Goal: Transaction & Acquisition: Book appointment/travel/reservation

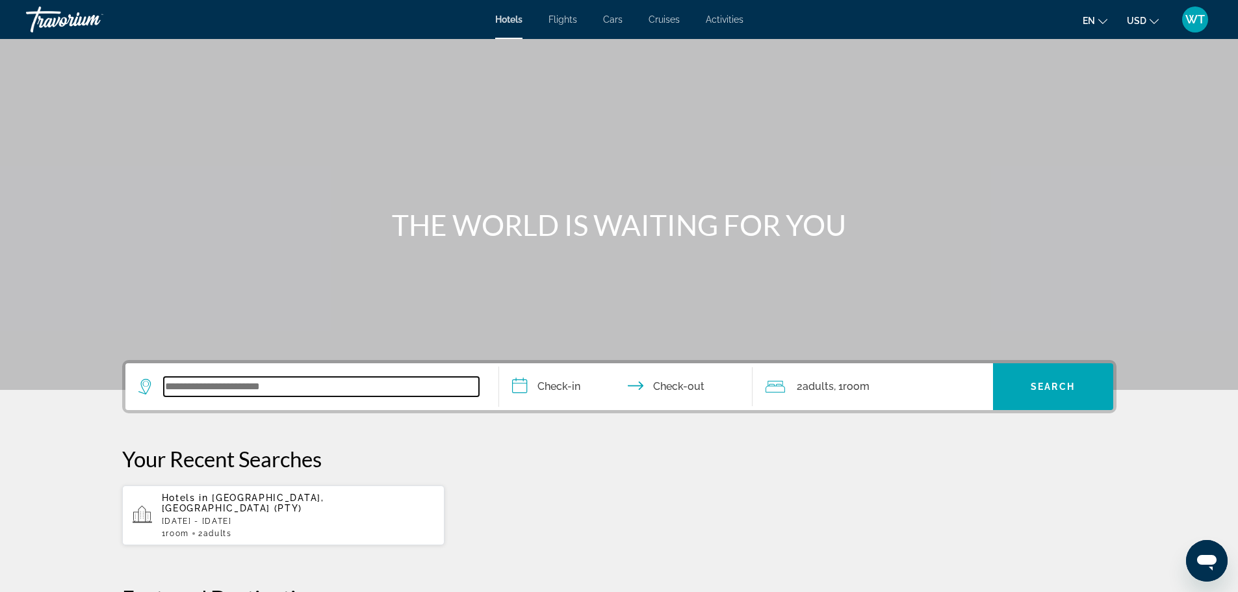
click at [204, 381] on input "Search widget" at bounding box center [321, 386] width 315 height 19
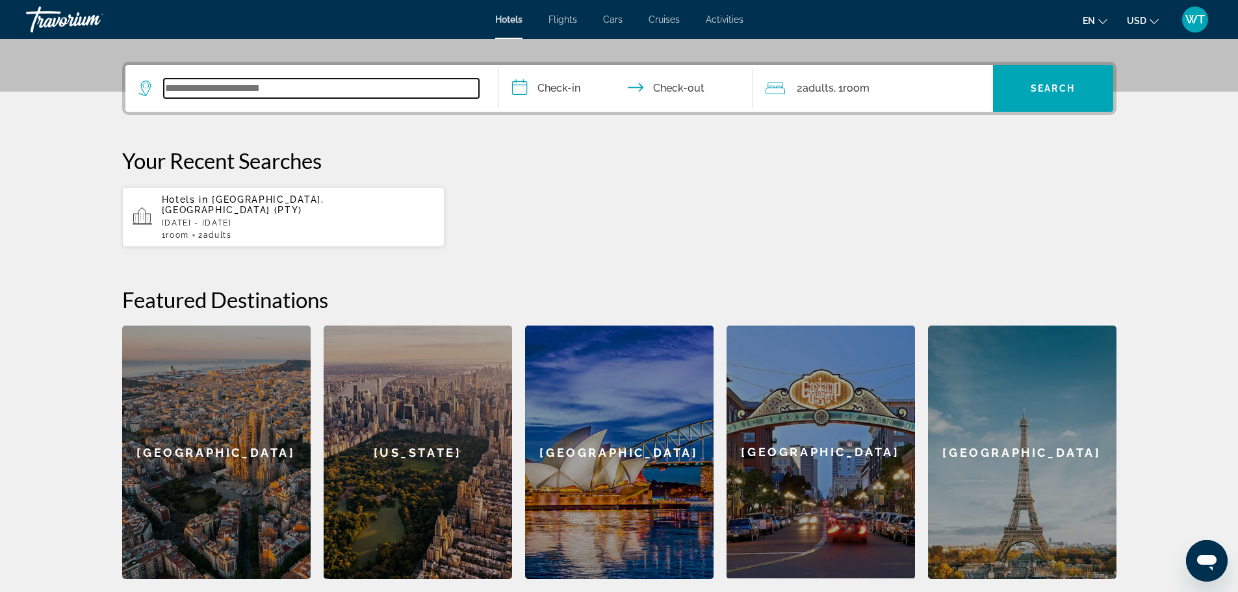
scroll to position [318, 0]
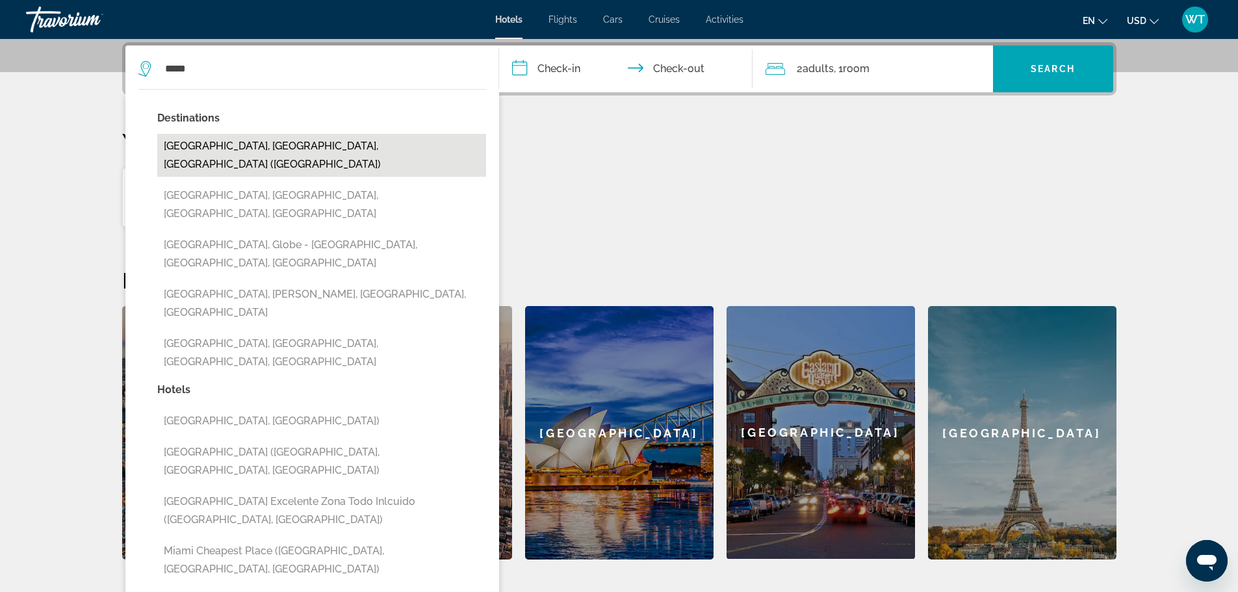
click at [193, 144] on button "[GEOGRAPHIC_DATA], [GEOGRAPHIC_DATA], [GEOGRAPHIC_DATA] ([GEOGRAPHIC_DATA])" at bounding box center [321, 155] width 329 height 43
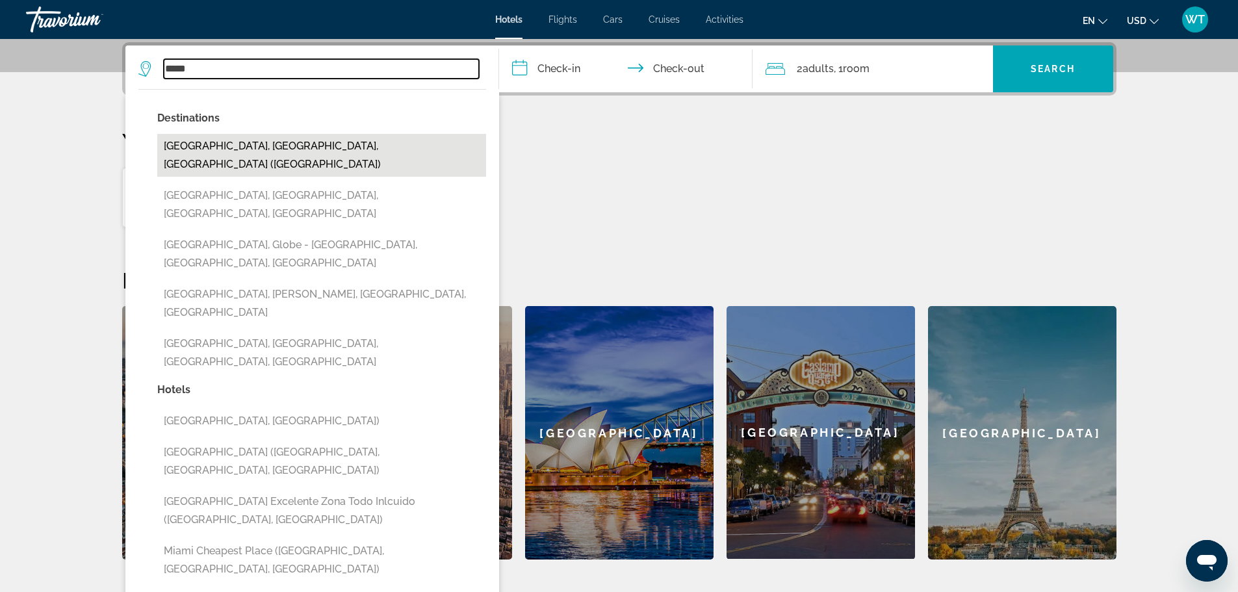
type input "**********"
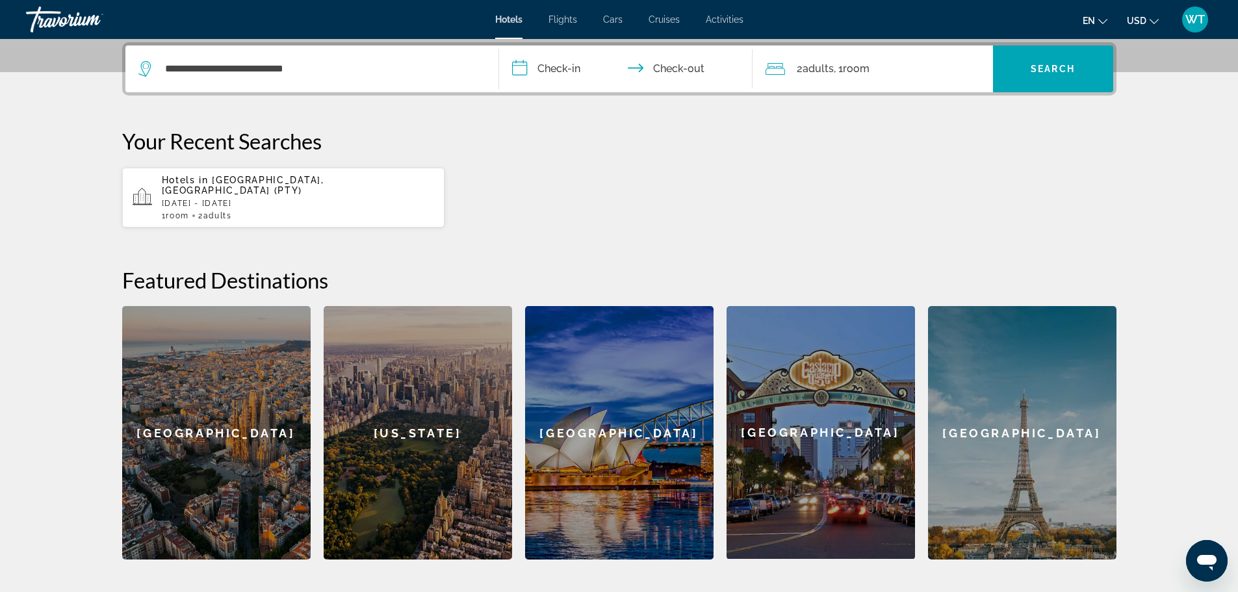
click at [517, 70] on input "**********" at bounding box center [628, 70] width 259 height 51
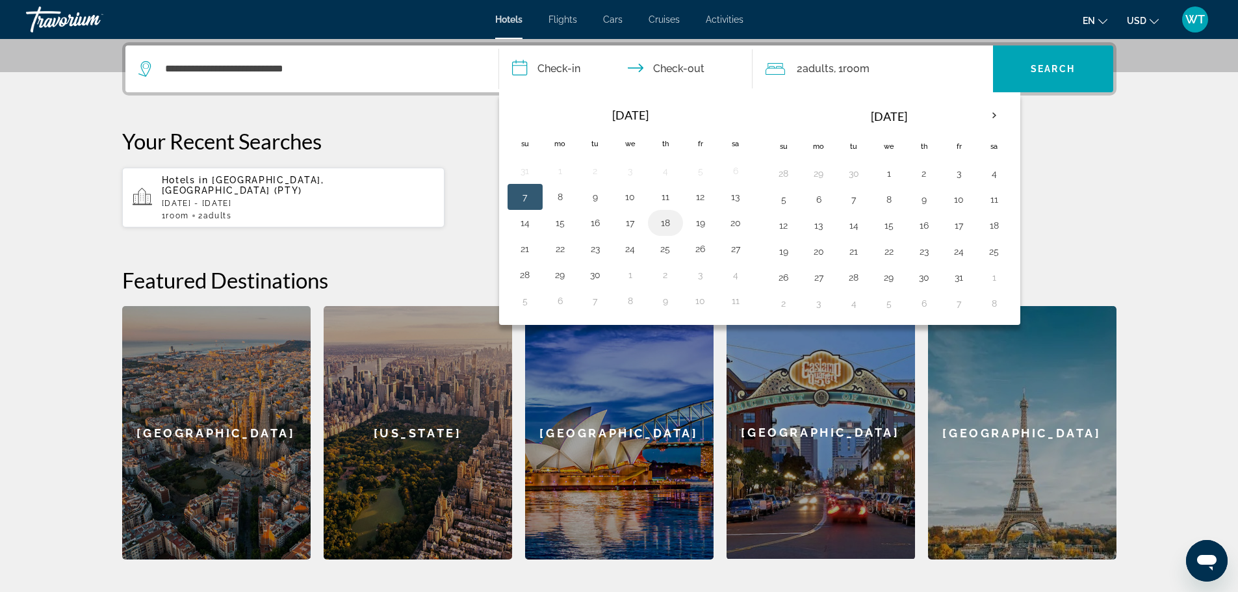
click at [660, 222] on button "18" at bounding box center [665, 223] width 21 height 18
click at [737, 216] on button "20" at bounding box center [735, 223] width 21 height 18
type input "**********"
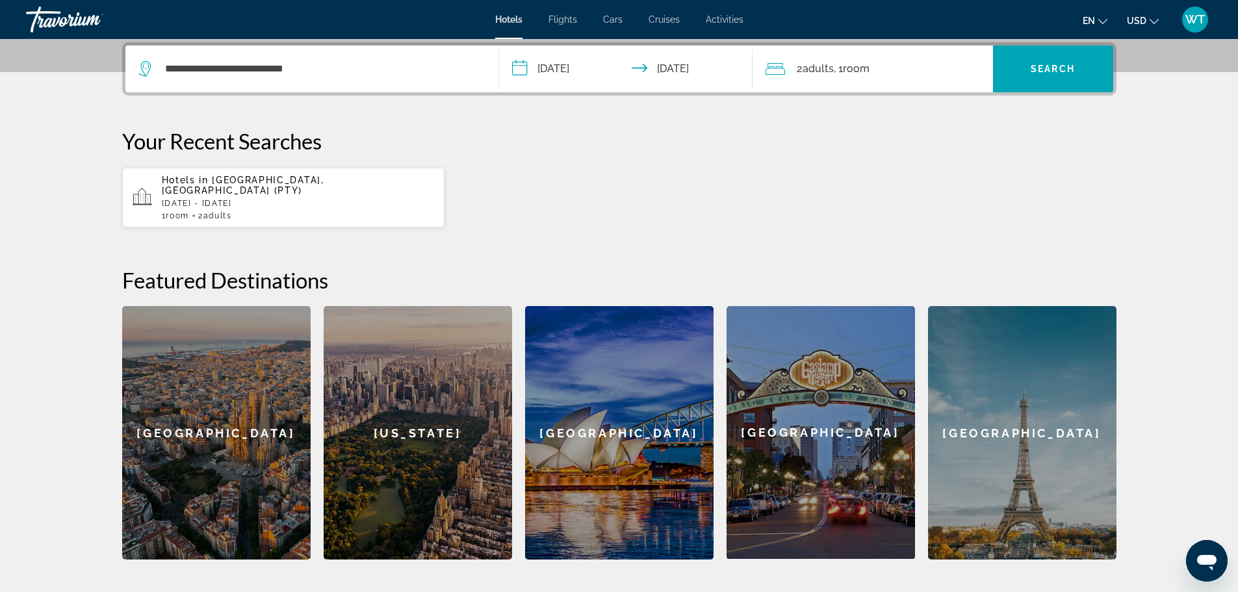
click at [953, 70] on div "2 Adult Adults , 1 Room rooms" at bounding box center [879, 69] width 227 height 18
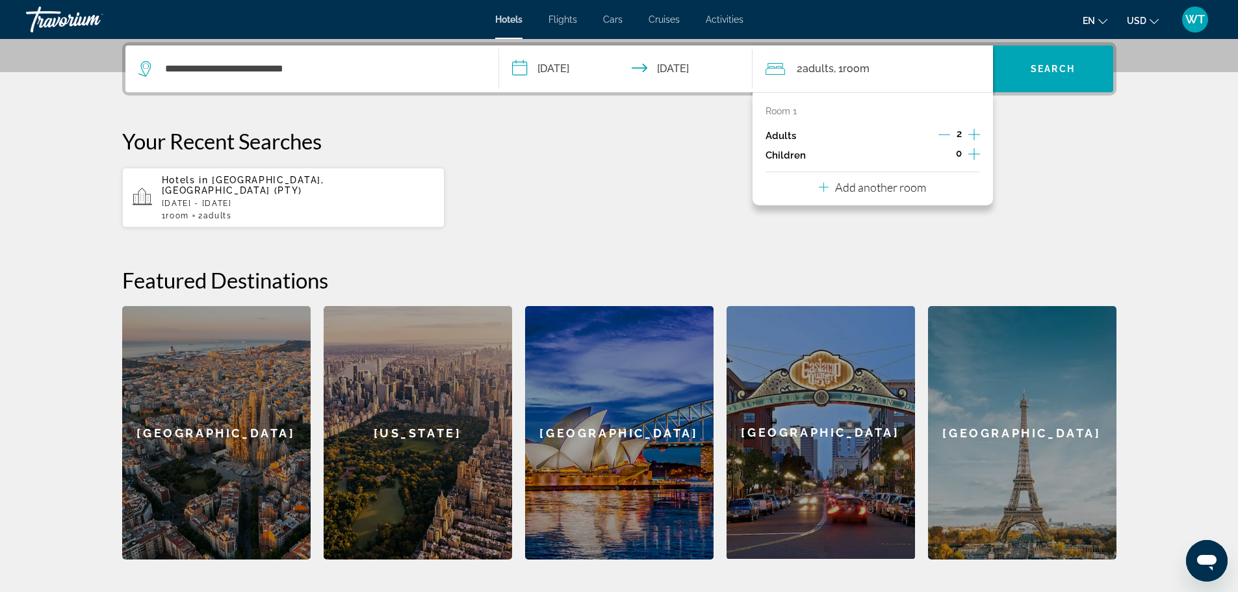
click at [974, 134] on icon "Increment adults" at bounding box center [974, 135] width 12 height 12
click at [947, 134] on icon "Decrement adults" at bounding box center [944, 135] width 12 height 12
click at [1067, 70] on span "Search" at bounding box center [1053, 69] width 44 height 10
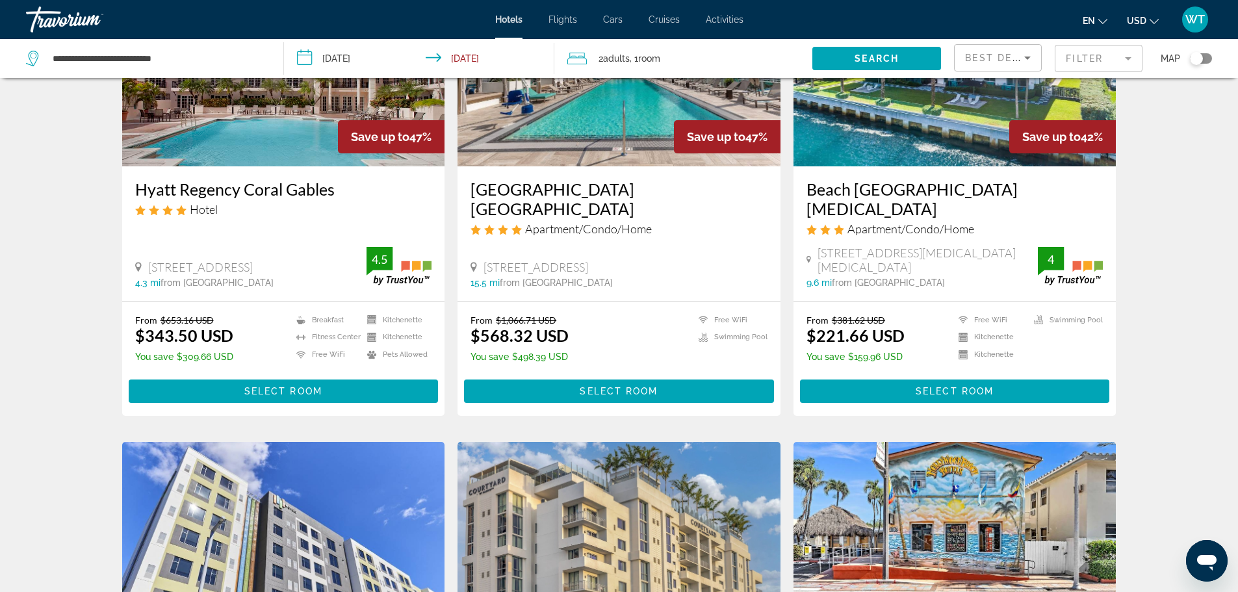
scroll to position [195, 0]
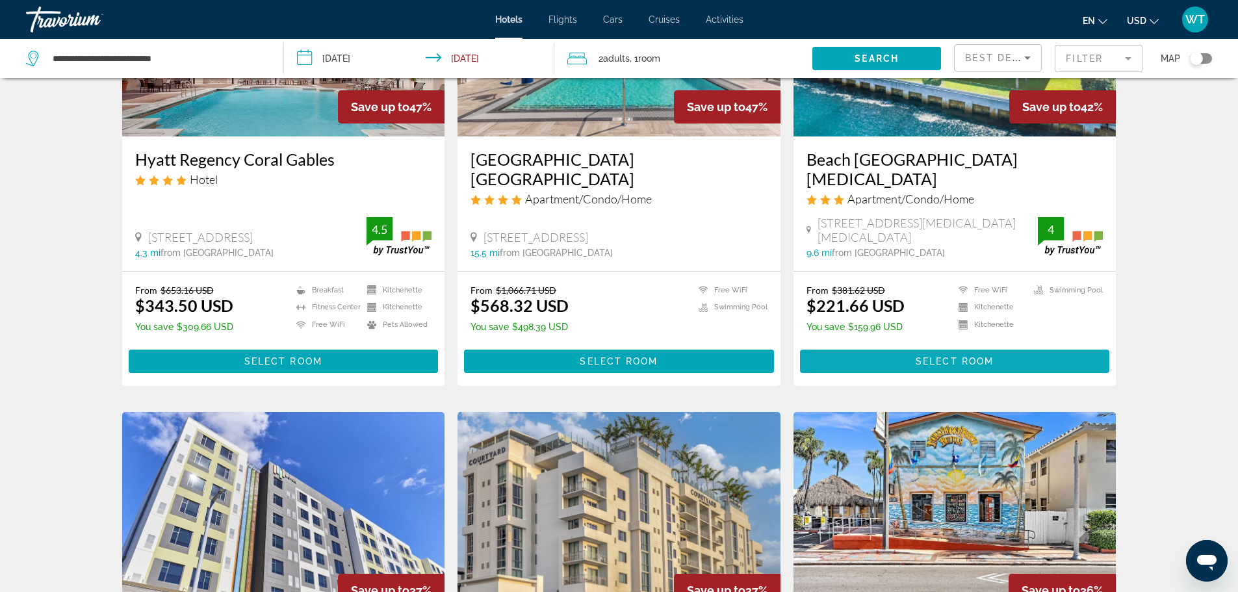
click at [935, 356] on span "Select Room" at bounding box center [955, 361] width 78 height 10
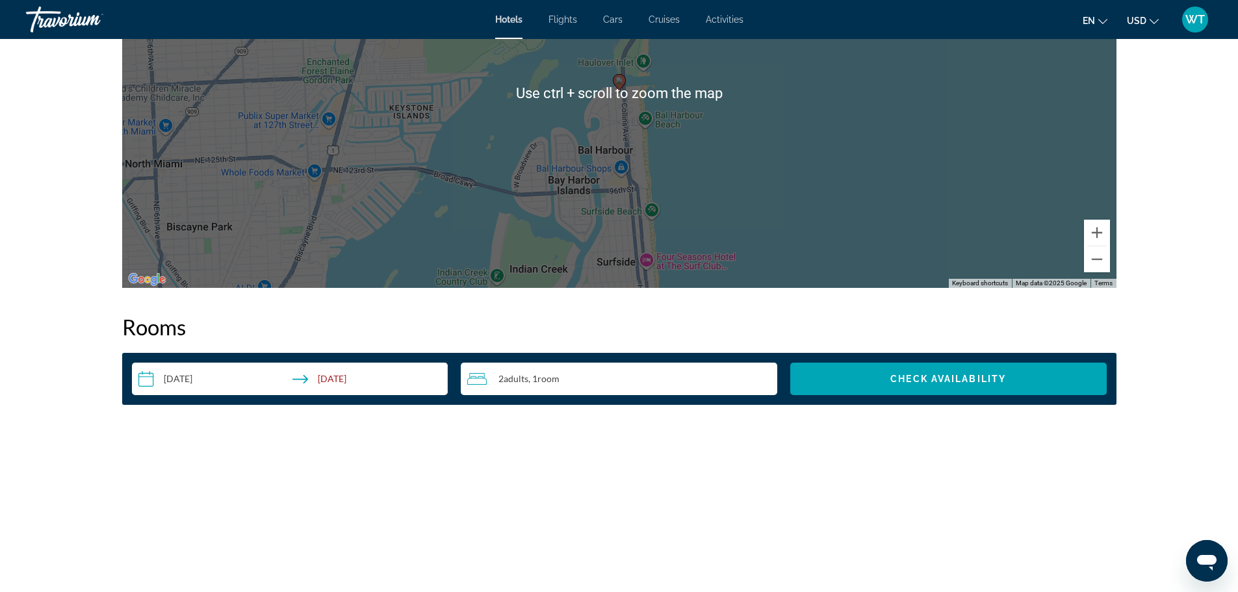
scroll to position [1495, 0]
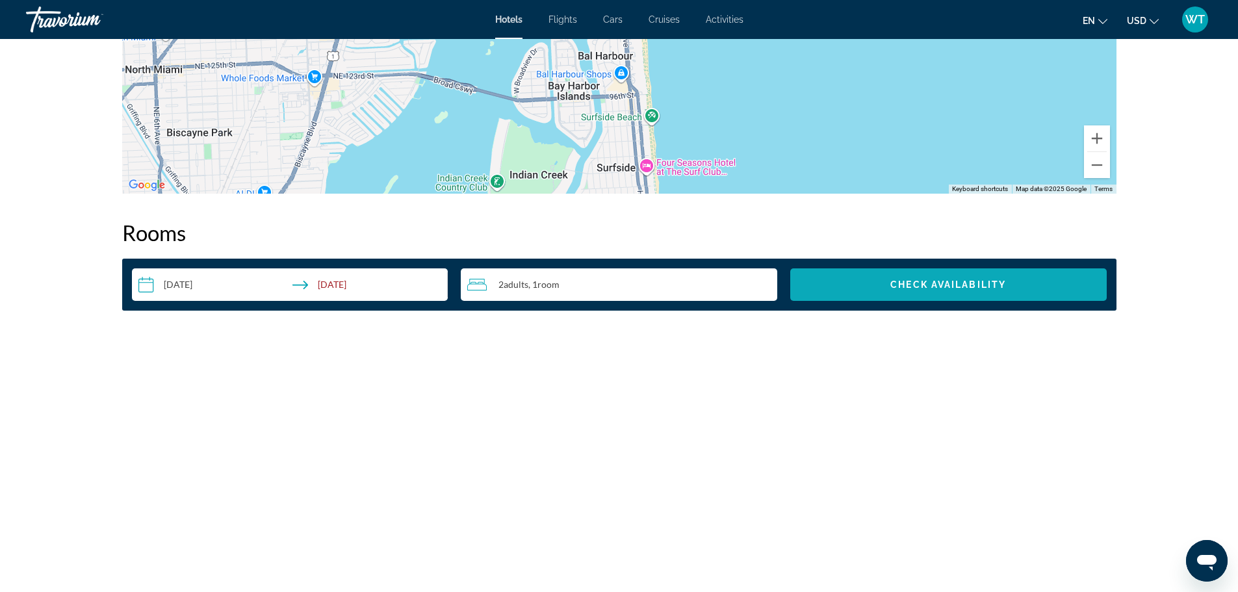
click at [908, 283] on span "Check Availability" at bounding box center [948, 284] width 116 height 10
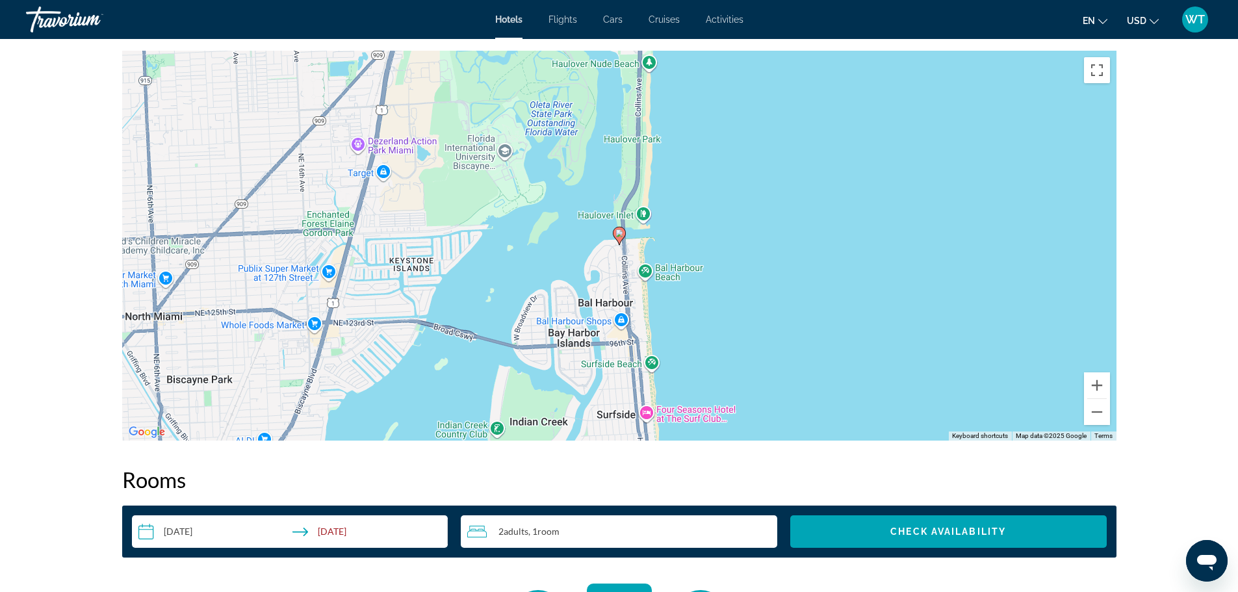
scroll to position [1246, 0]
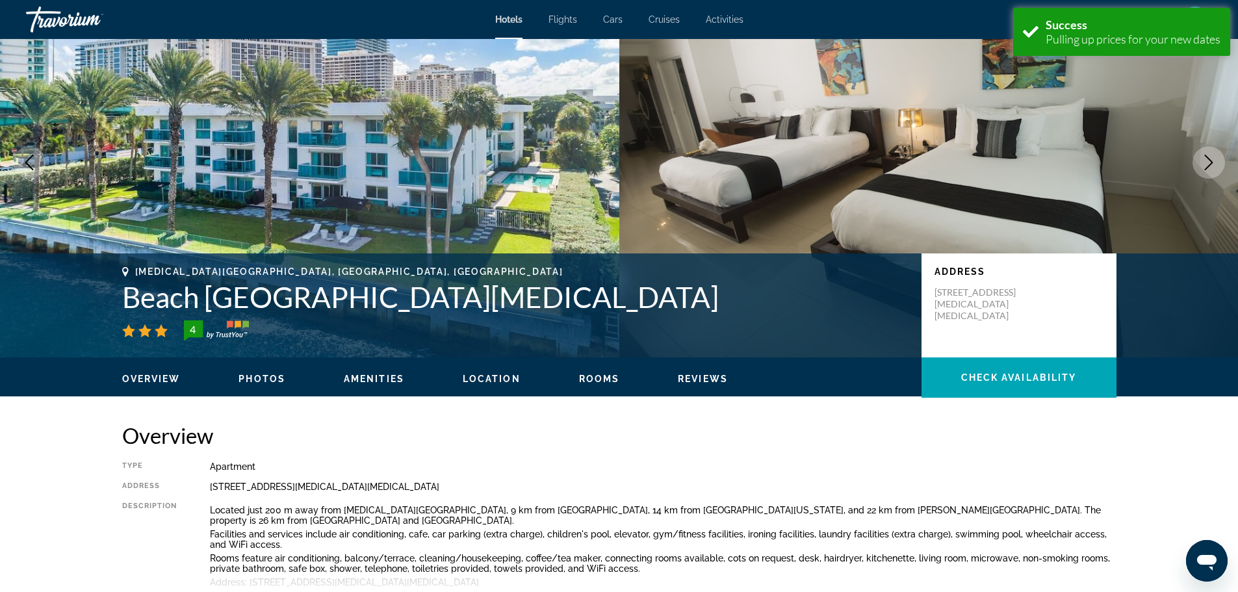
scroll to position [260, 0]
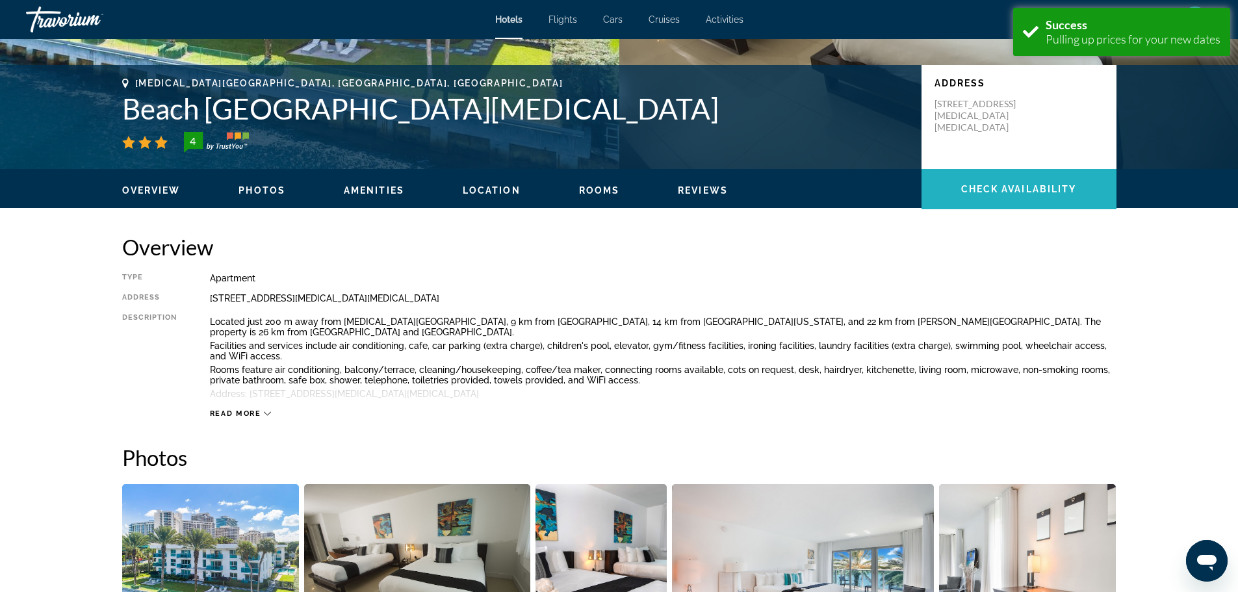
click at [982, 187] on span "Check Availability" at bounding box center [1019, 189] width 116 height 10
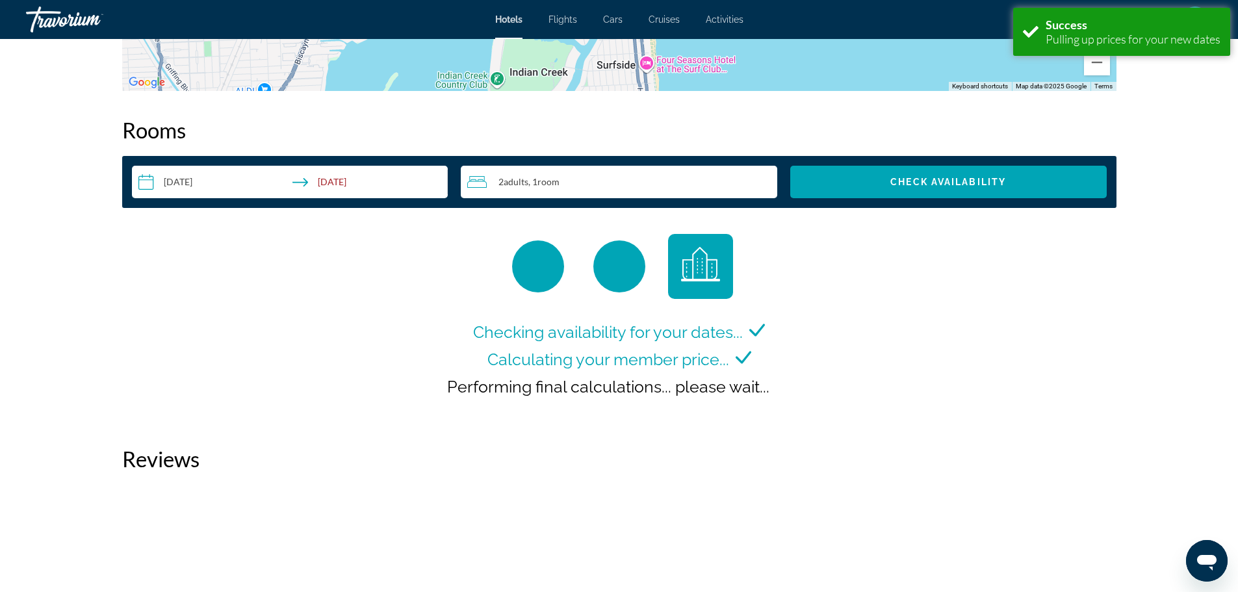
scroll to position [1636, 0]
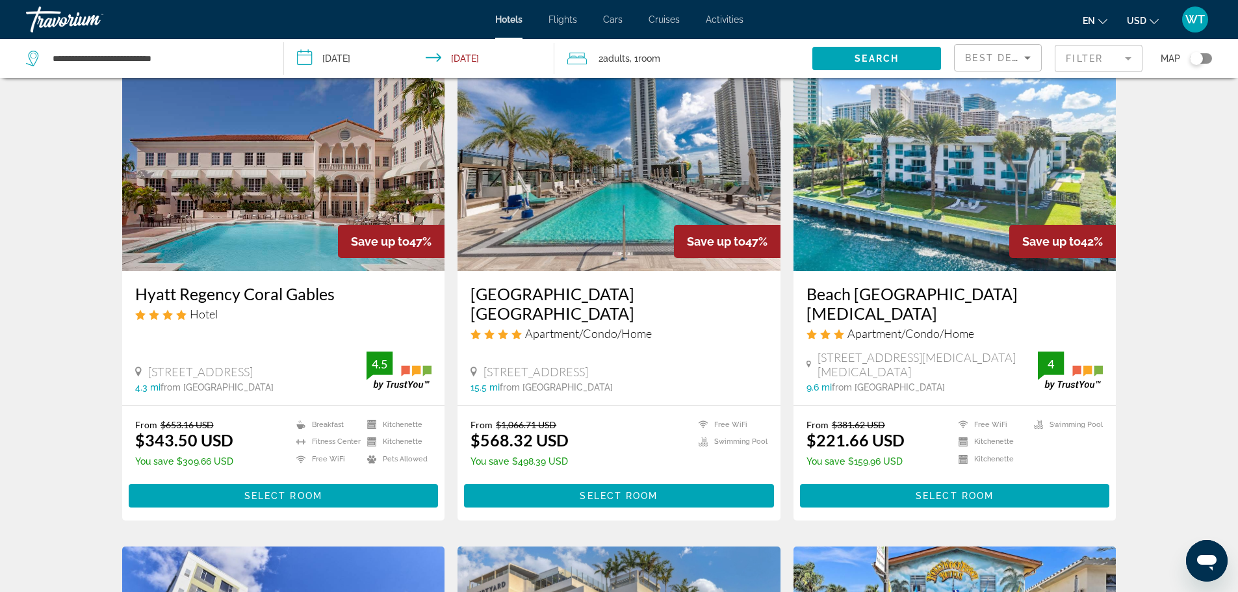
scroll to position [130, 0]
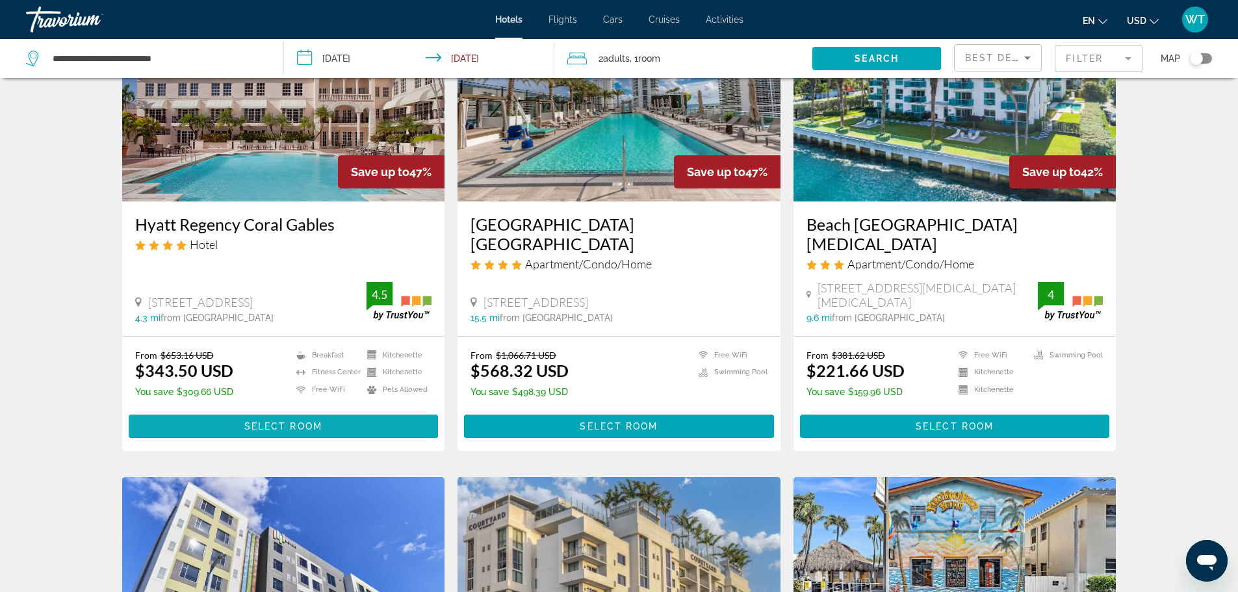
click at [266, 421] on span "Select Room" at bounding box center [283, 426] width 78 height 10
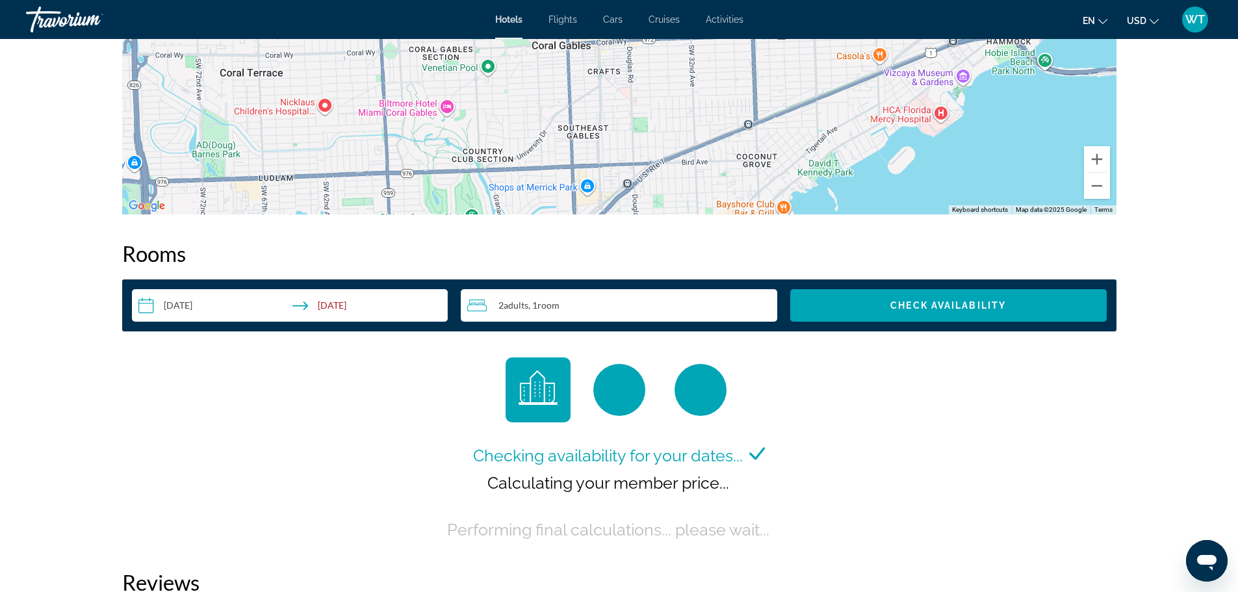
scroll to position [1560, 0]
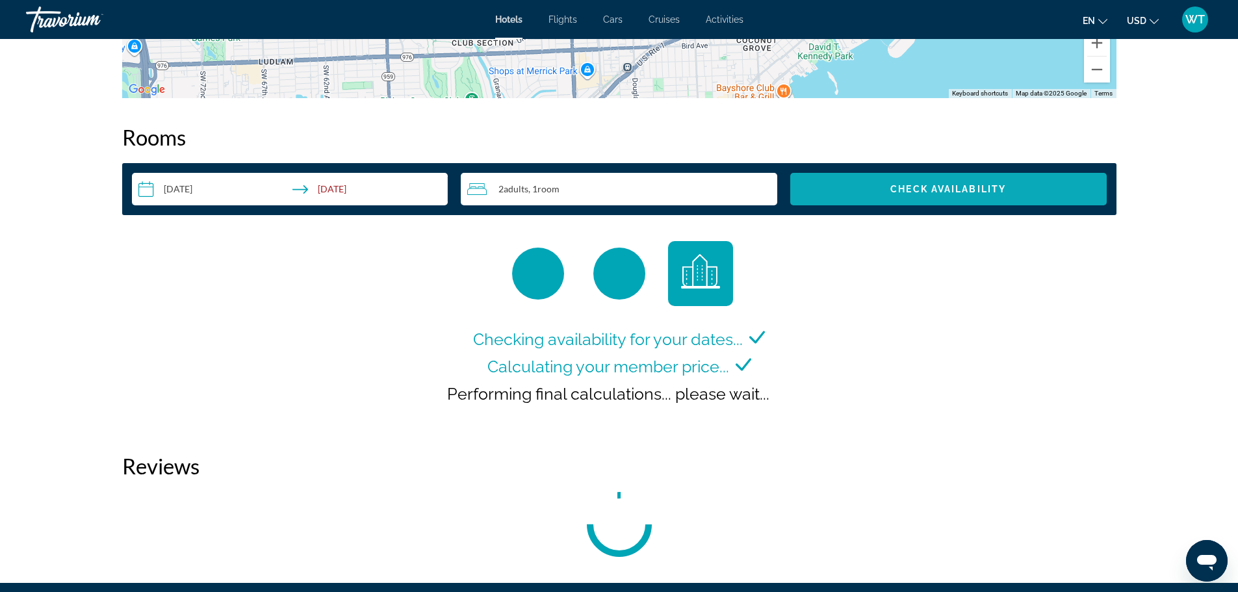
click at [914, 189] on span "Check Availability" at bounding box center [948, 189] width 116 height 10
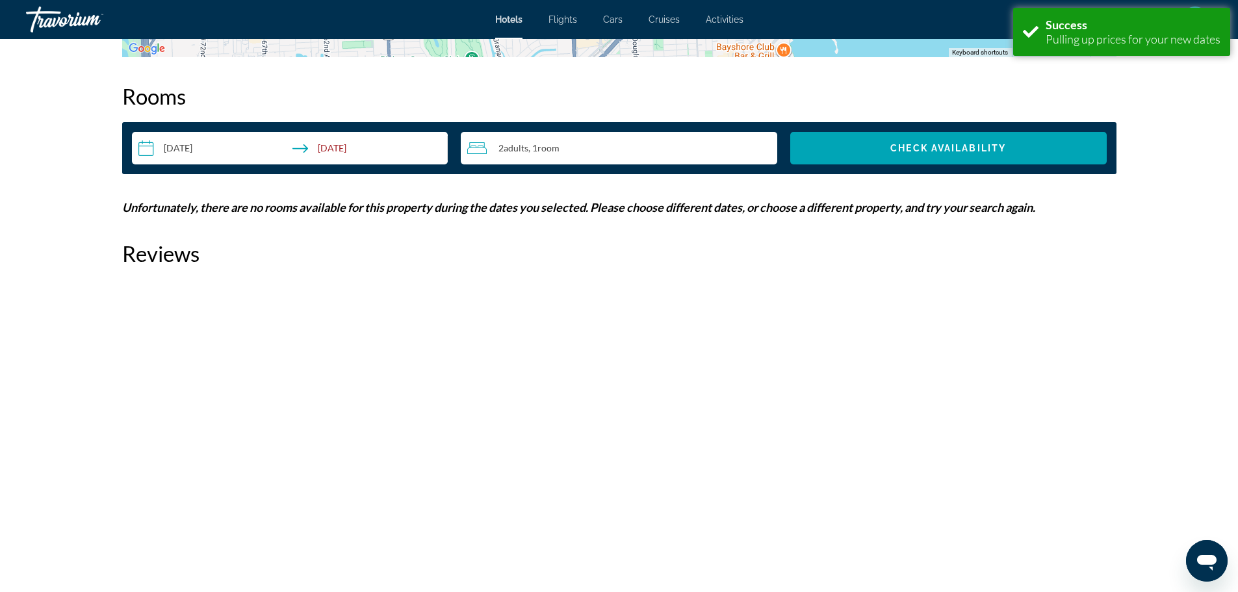
scroll to position [1606, 0]
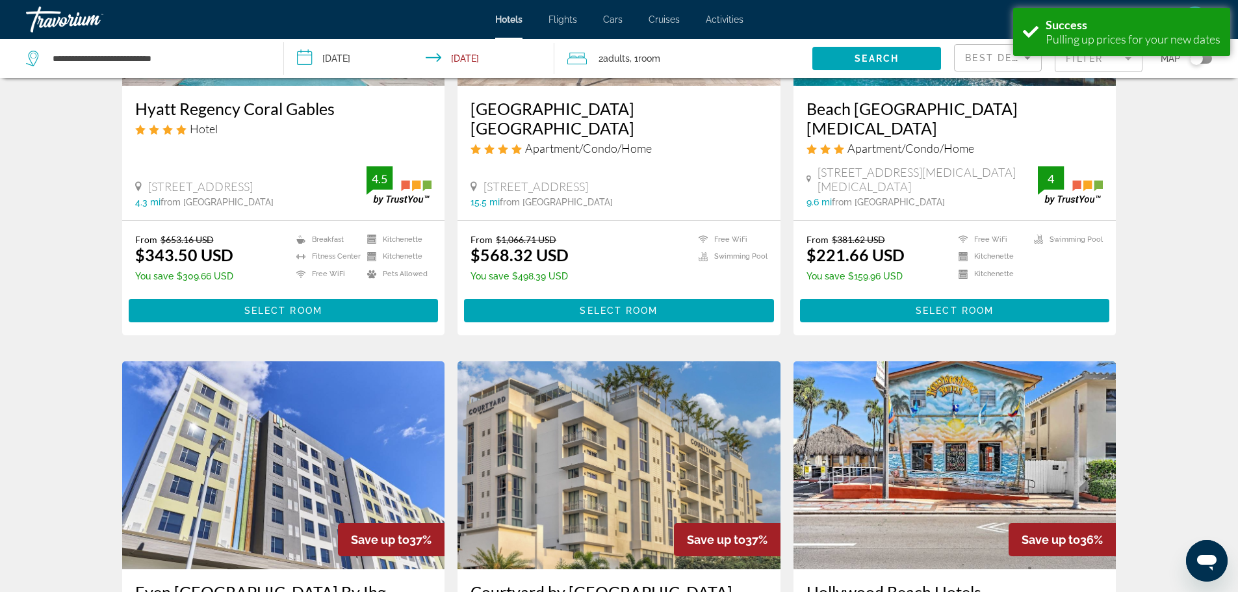
scroll to position [260, 0]
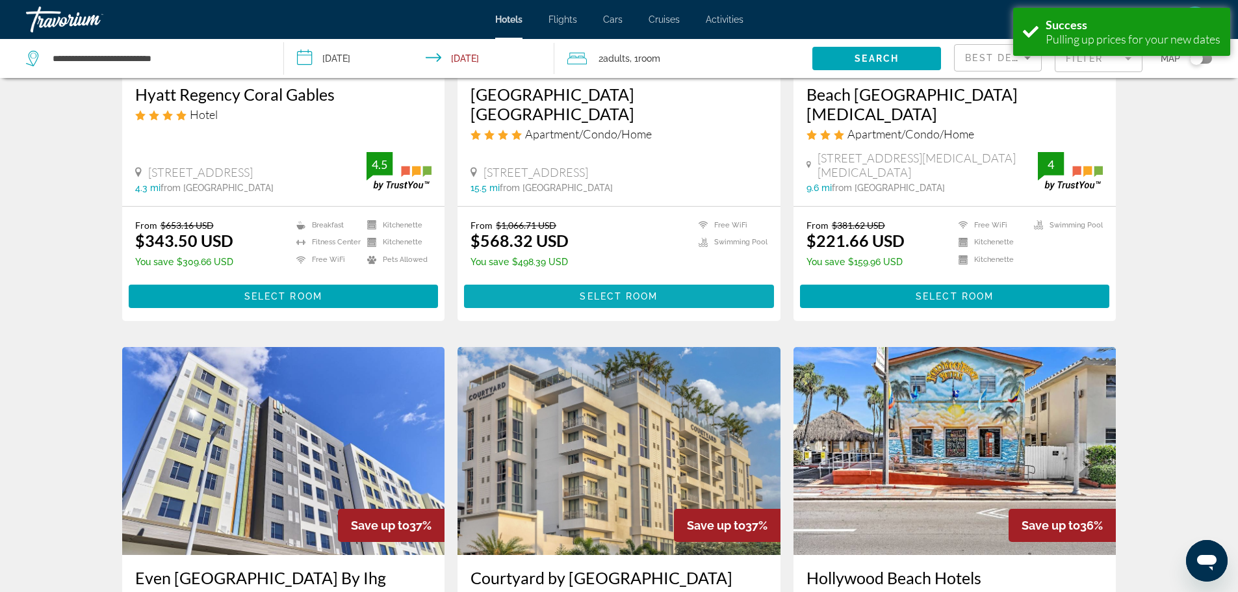
click at [608, 291] on span "Select Room" at bounding box center [619, 296] width 78 height 10
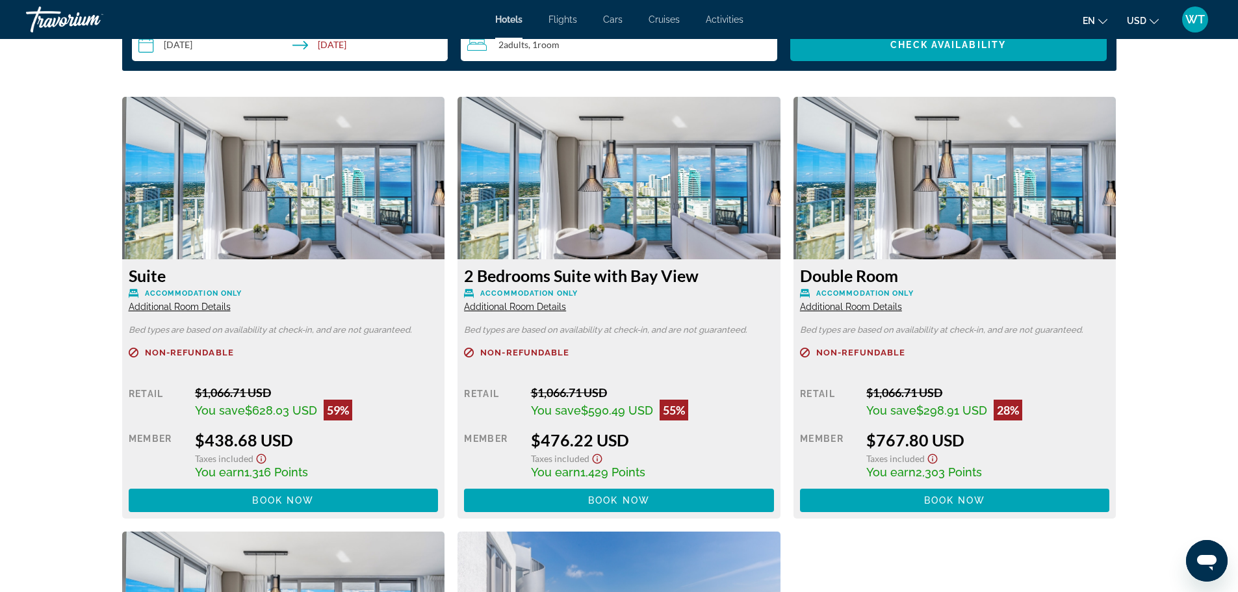
scroll to position [1755, 0]
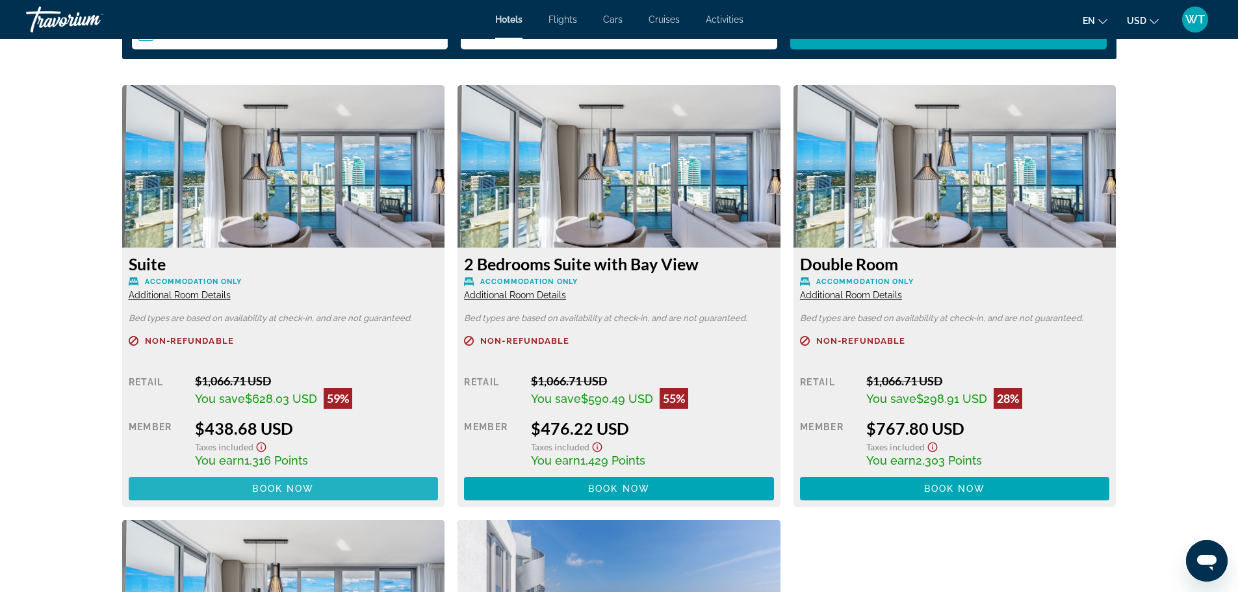
click at [307, 493] on span "Book now" at bounding box center [283, 489] width 62 height 10
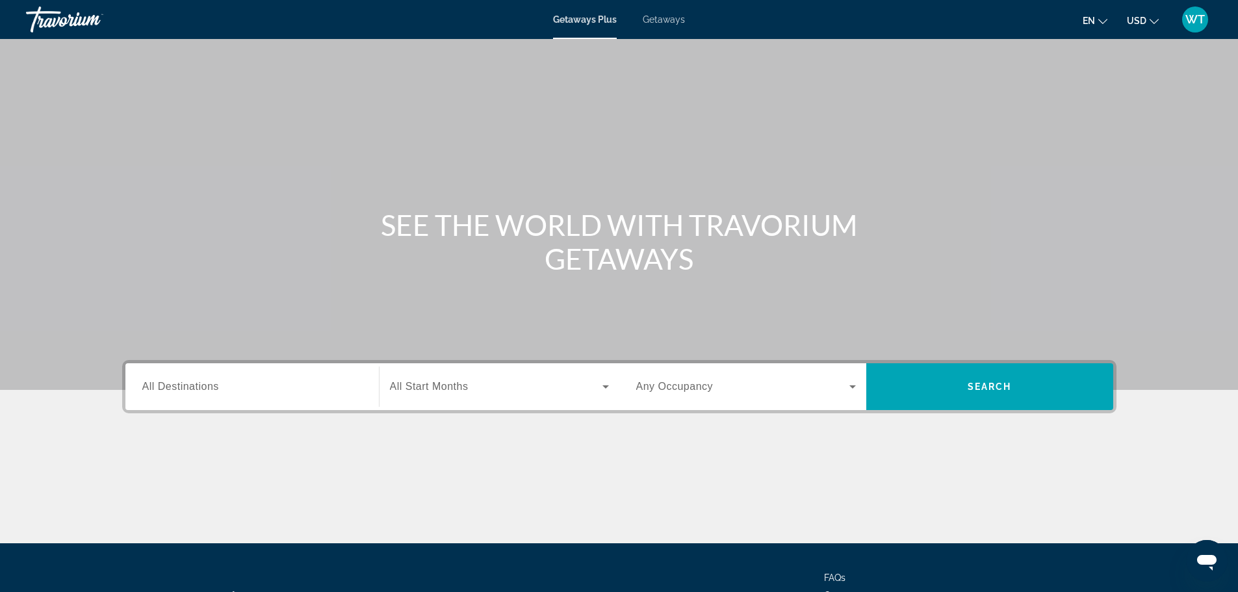
click at [698, 383] on span "Any Occupancy" at bounding box center [674, 386] width 77 height 11
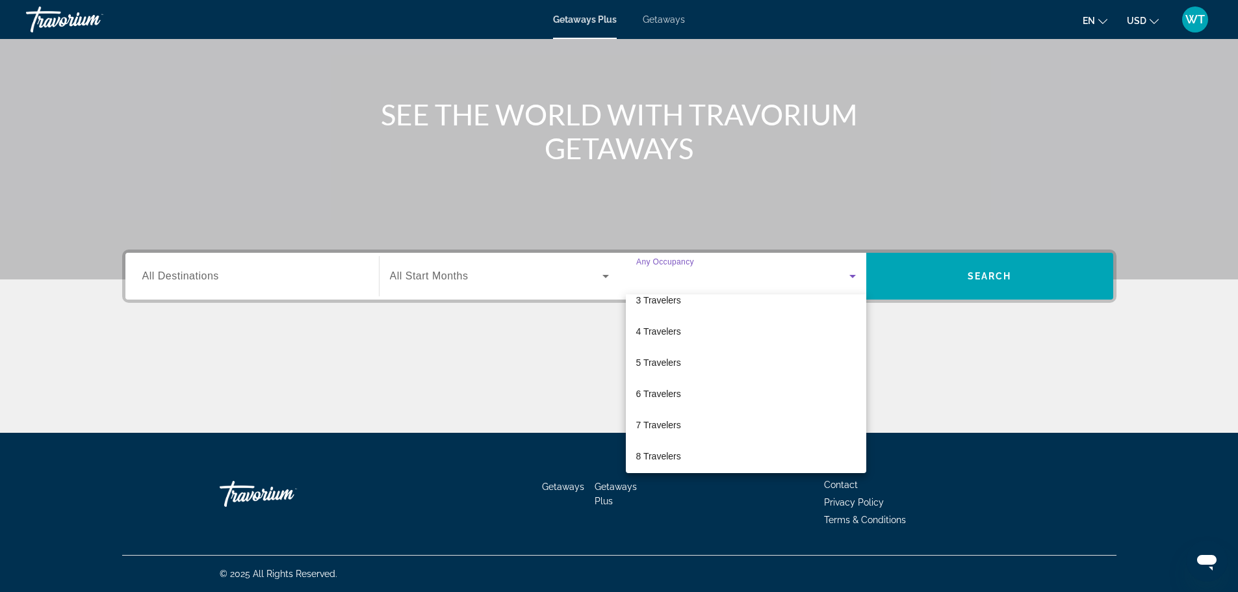
scroll to position [107, 0]
click at [721, 367] on mat-option "6 Travelers" at bounding box center [746, 363] width 240 height 31
